Goal: Task Accomplishment & Management: Manage account settings

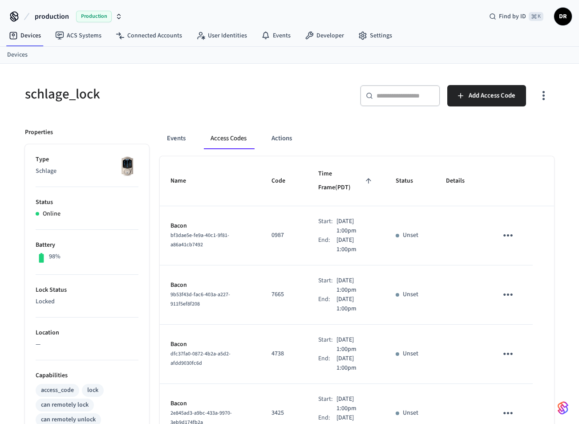
click at [511, 234] on icon "sticky table" at bounding box center [508, 235] width 9 height 2
click at [520, 266] on icon at bounding box center [521, 265] width 4 height 5
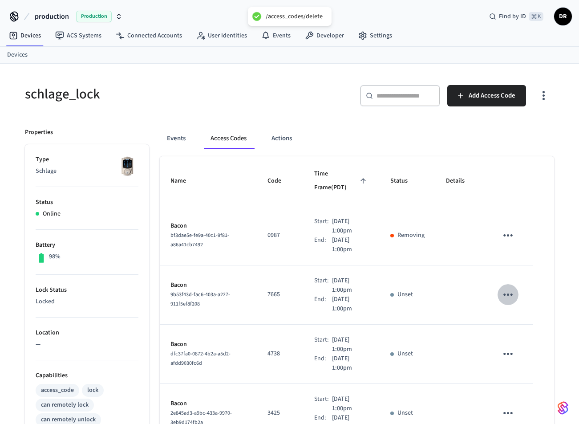
click at [508, 288] on icon "sticky table" at bounding box center [508, 295] width 14 height 14
click at [520, 327] on icon at bounding box center [519, 330] width 7 height 7
click at [508, 353] on icon "sticky table" at bounding box center [508, 354] width 9 height 2
click at [526, 383] on li "Delete" at bounding box center [532, 384] width 42 height 24
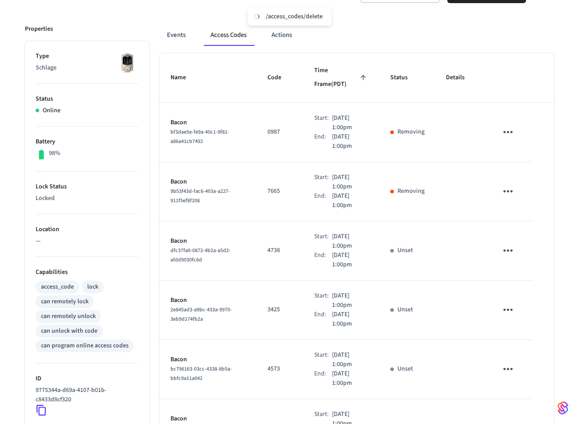
scroll to position [112, 0]
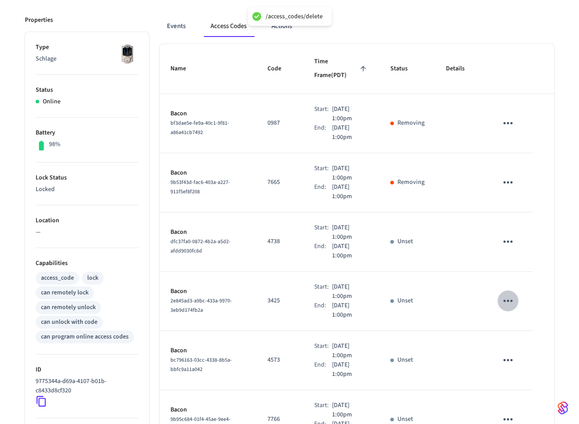
click at [510, 294] on icon "sticky table" at bounding box center [508, 301] width 14 height 14
click at [524, 334] on li "Delete" at bounding box center [530, 337] width 42 height 24
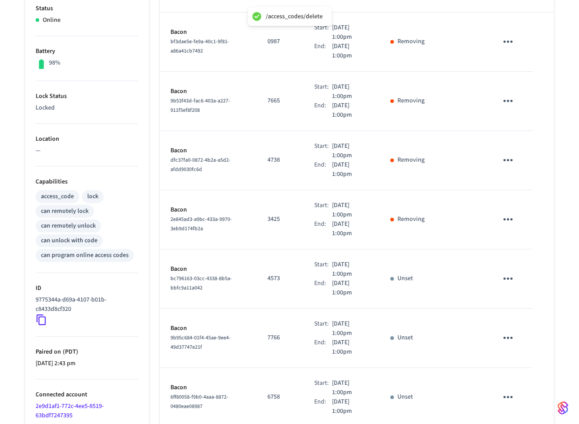
scroll to position [195, 0]
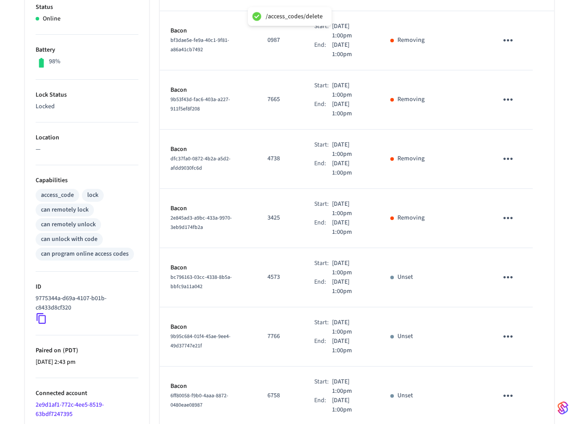
click at [506, 270] on icon "sticky table" at bounding box center [508, 277] width 14 height 14
click at [514, 311] on li "Delete" at bounding box center [530, 314] width 42 height 24
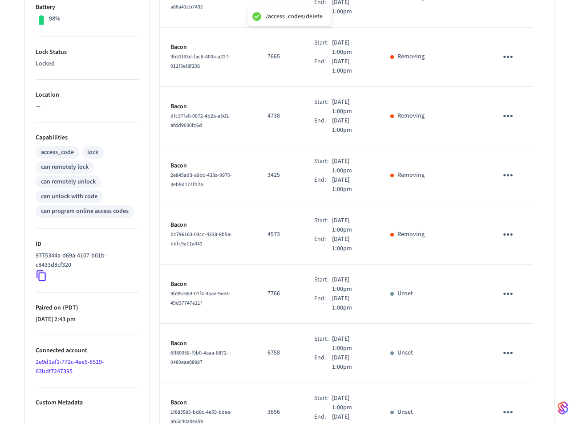
scroll to position [246, 0]
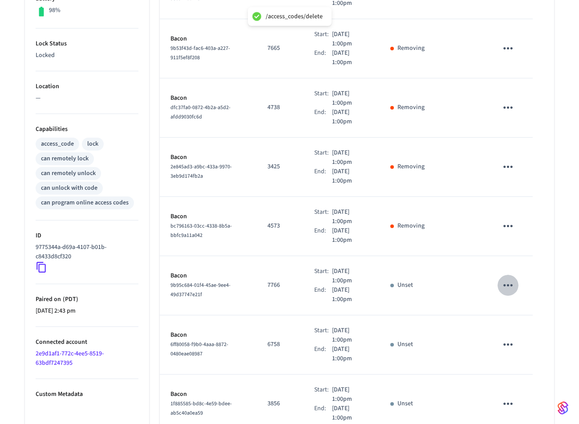
click at [512, 284] on icon "sticky table" at bounding box center [508, 285] width 9 height 2
click at [521, 315] on icon at bounding box center [521, 315] width 4 height 5
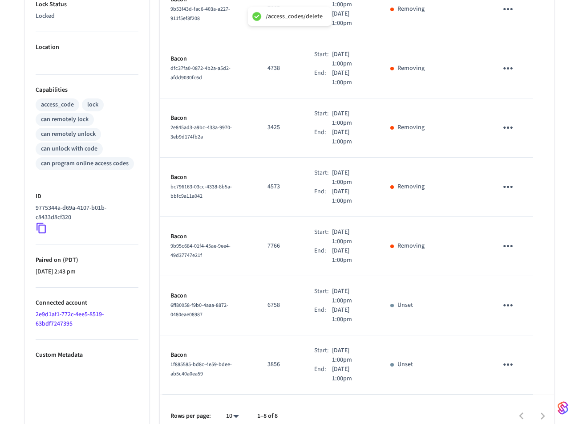
scroll to position [285, 0]
click at [506, 299] on icon "sticky table" at bounding box center [508, 306] width 14 height 14
click at [514, 336] on li "Delete" at bounding box center [530, 342] width 42 height 24
click at [512, 358] on icon "sticky table" at bounding box center [508, 365] width 14 height 14
click at [523, 396] on li "Delete" at bounding box center [530, 398] width 42 height 24
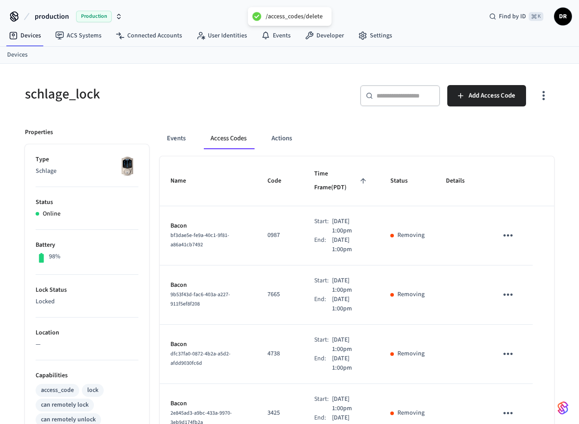
scroll to position [0, 0]
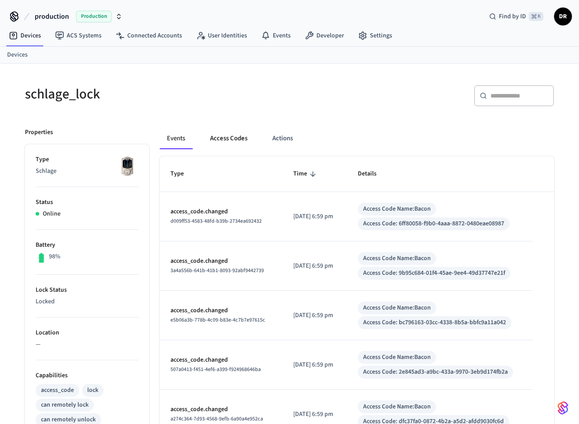
click at [224, 138] on button "Access Codes" at bounding box center [229, 138] width 52 height 21
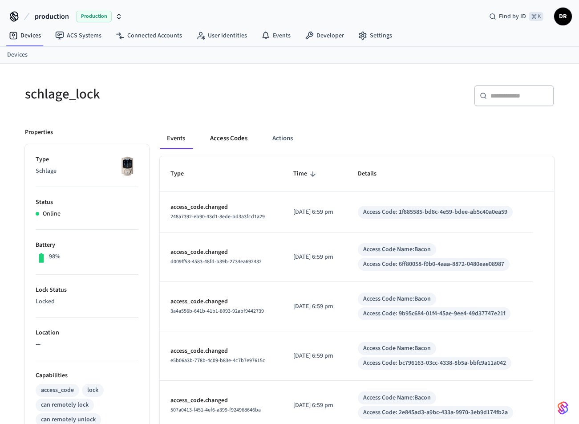
click at [228, 139] on button "Access Codes" at bounding box center [229, 138] width 52 height 21
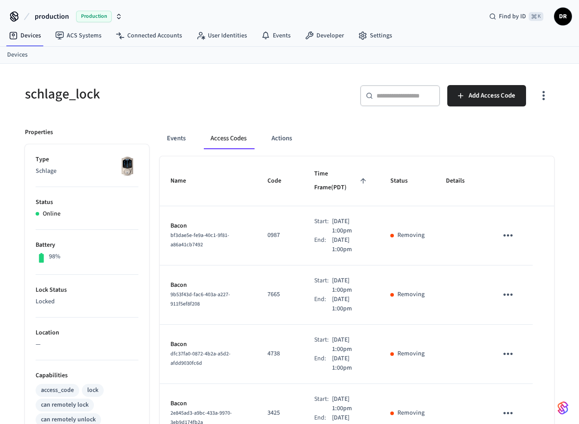
click at [261, 106] on div "schlage_lock" at bounding box center [149, 93] width 270 height 39
click at [46, 93] on h5 "schlage_lock" at bounding box center [155, 94] width 260 height 18
click at [283, 106] on div "schlage_lock" at bounding box center [149, 93] width 270 height 39
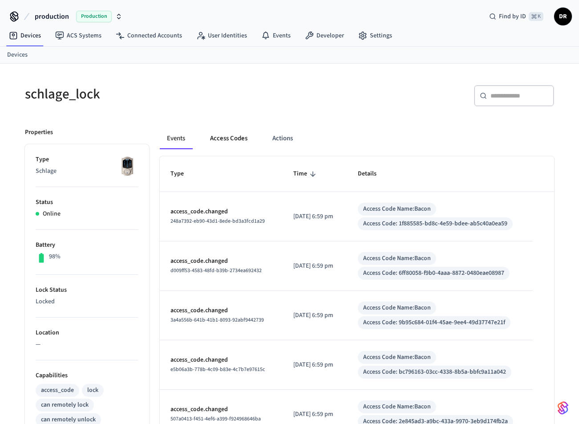
click at [236, 143] on button "Access Codes" at bounding box center [229, 138] width 52 height 21
click at [217, 141] on button "Access Codes" at bounding box center [229, 138] width 52 height 21
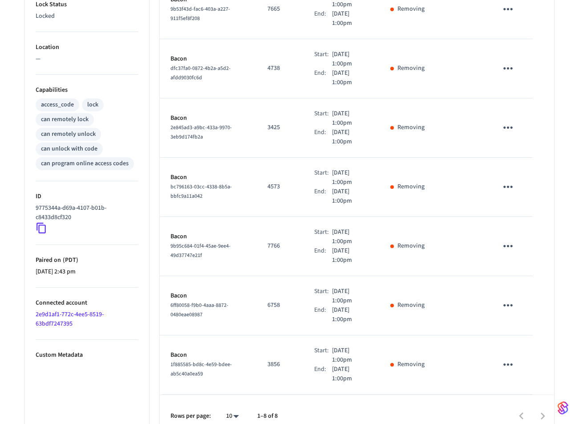
scroll to position [285, 0]
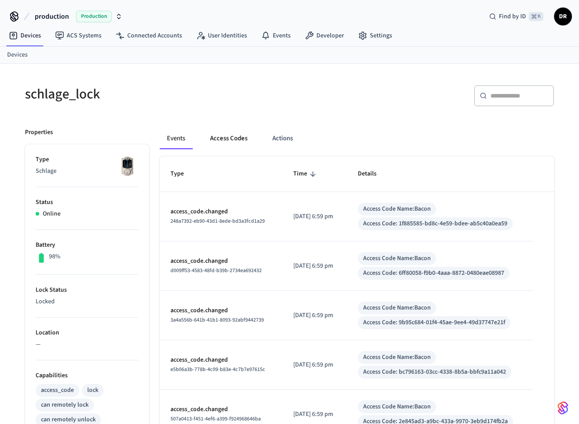
click at [236, 138] on button "Access Codes" at bounding box center [229, 138] width 52 height 21
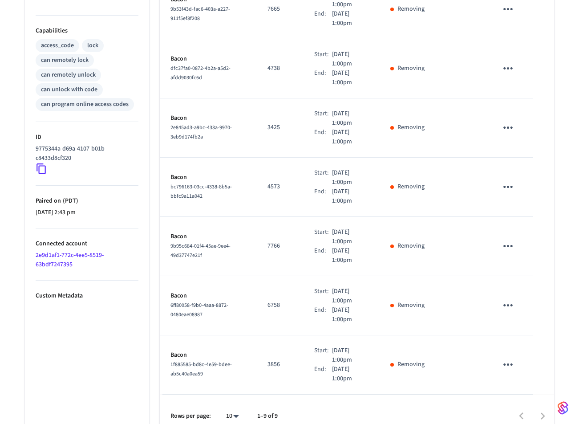
scroll to position [344, 0]
